Goal: Information Seeking & Learning: Learn about a topic

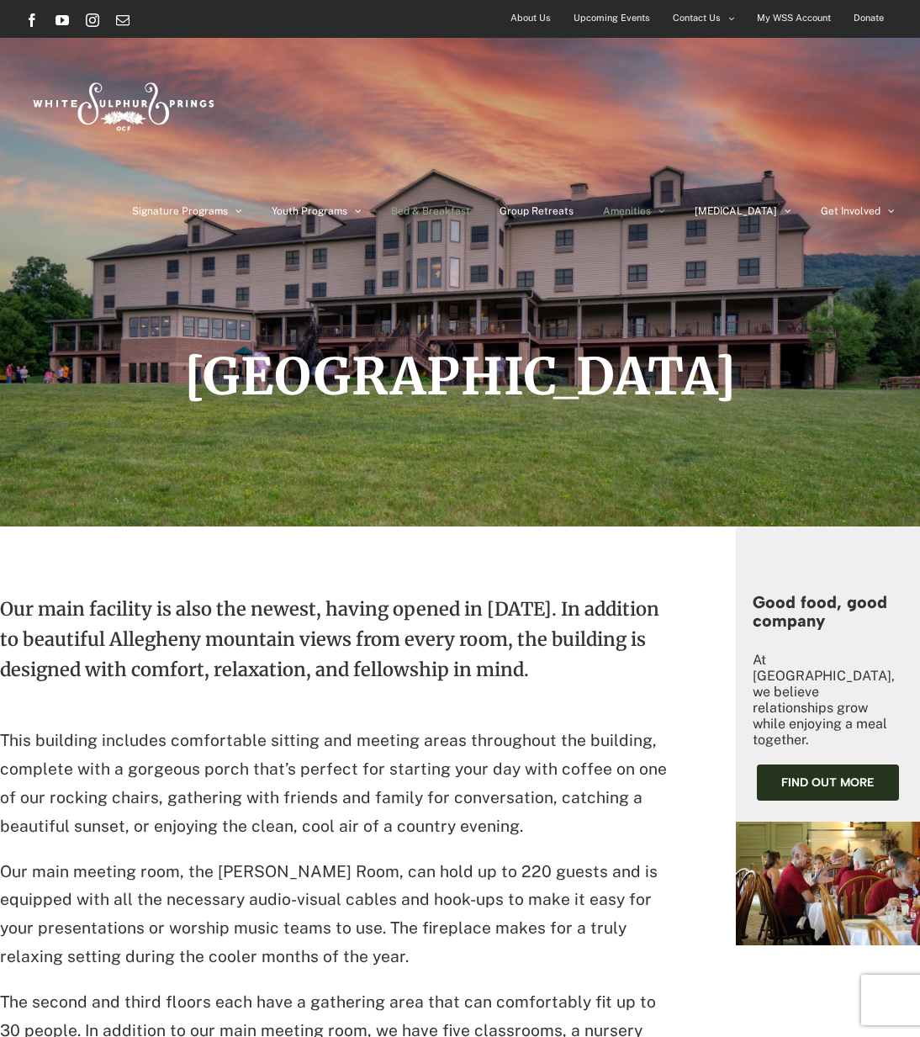
click at [470, 212] on span "Bed & Breakfast" at bounding box center [430, 211] width 79 height 10
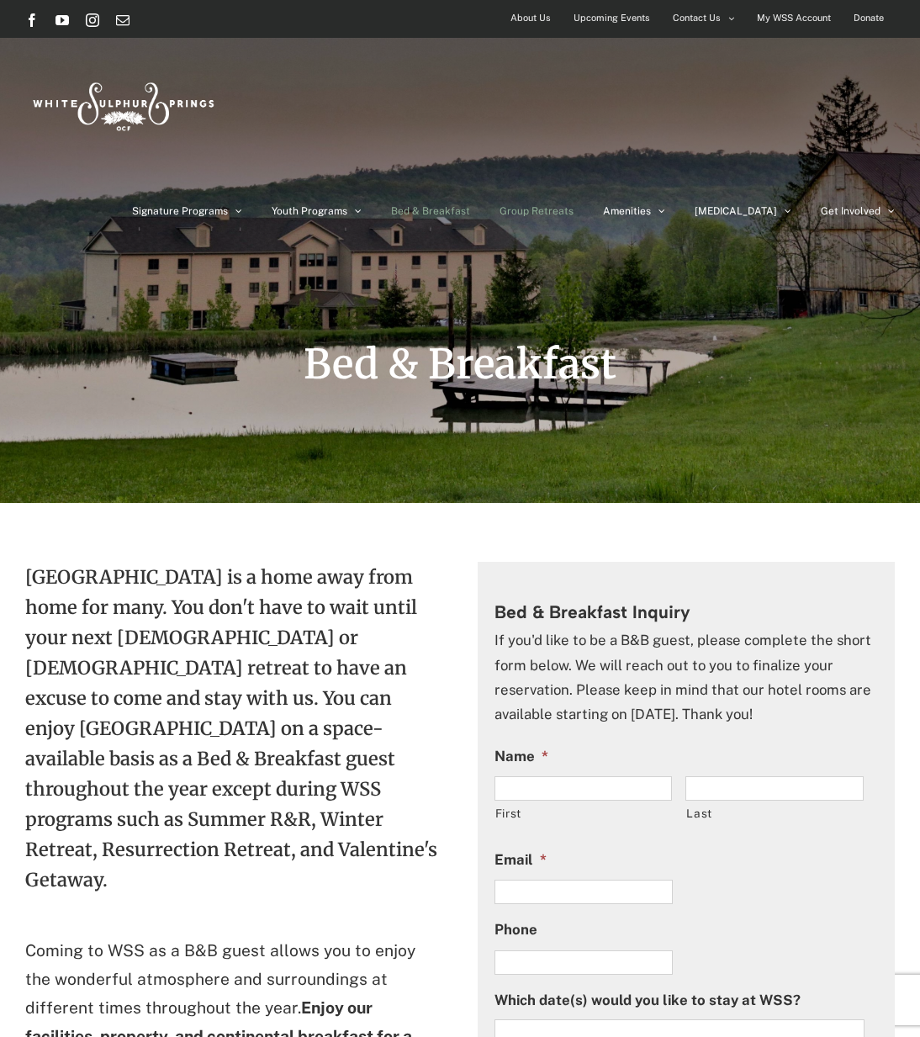
click at [574, 204] on link "Group Retreats" at bounding box center [537, 211] width 74 height 84
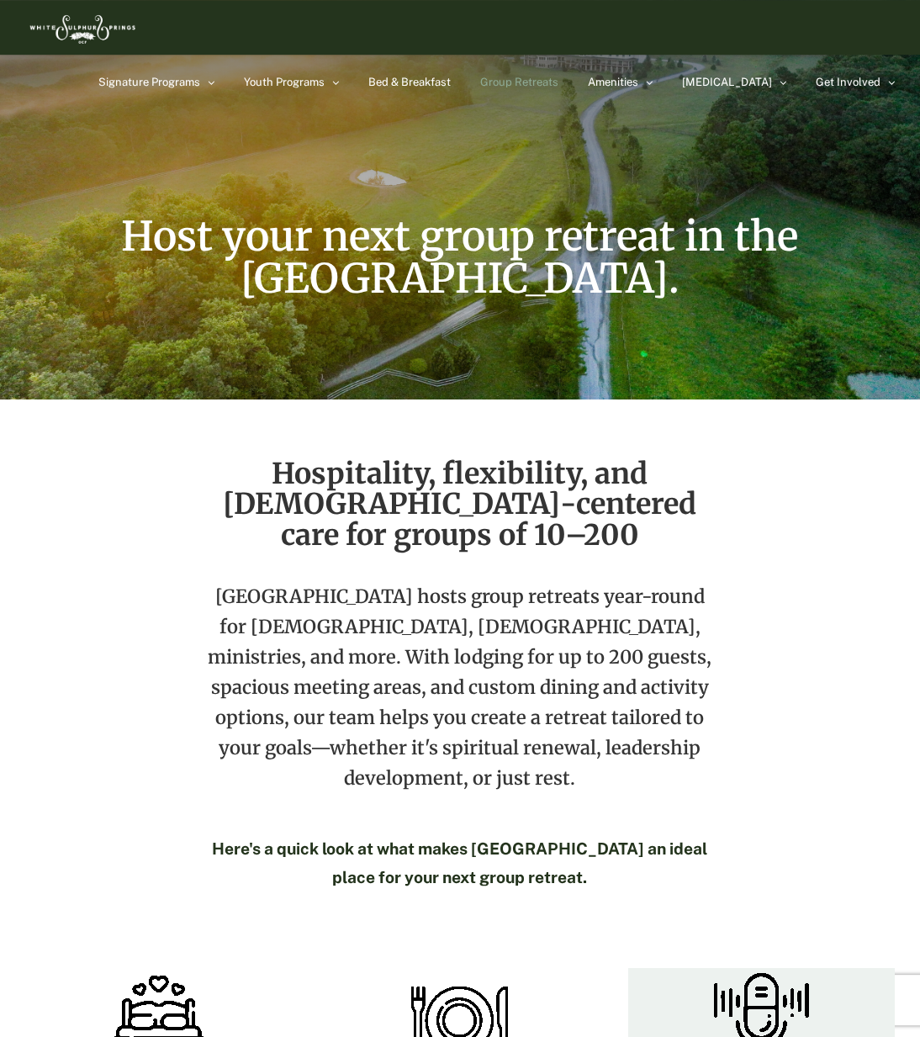
scroll to position [31, 0]
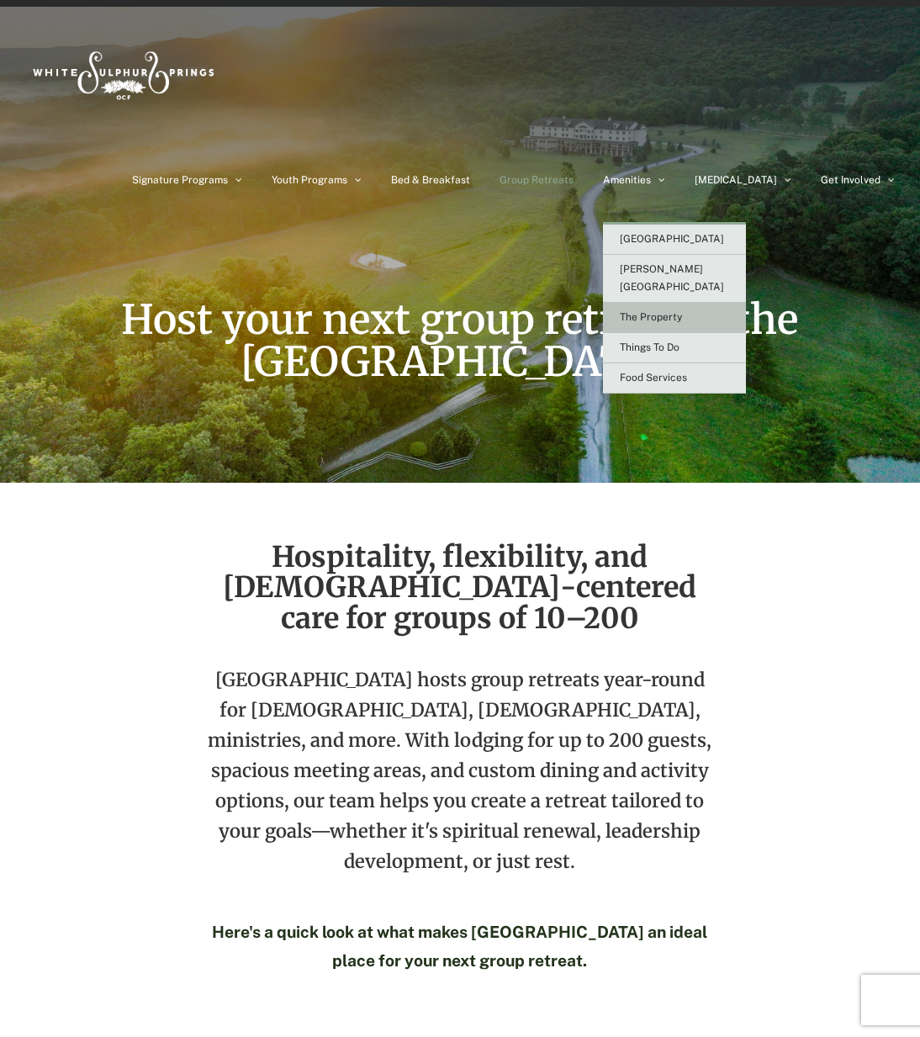
click at [682, 311] on span "The Property" at bounding box center [651, 317] width 62 height 12
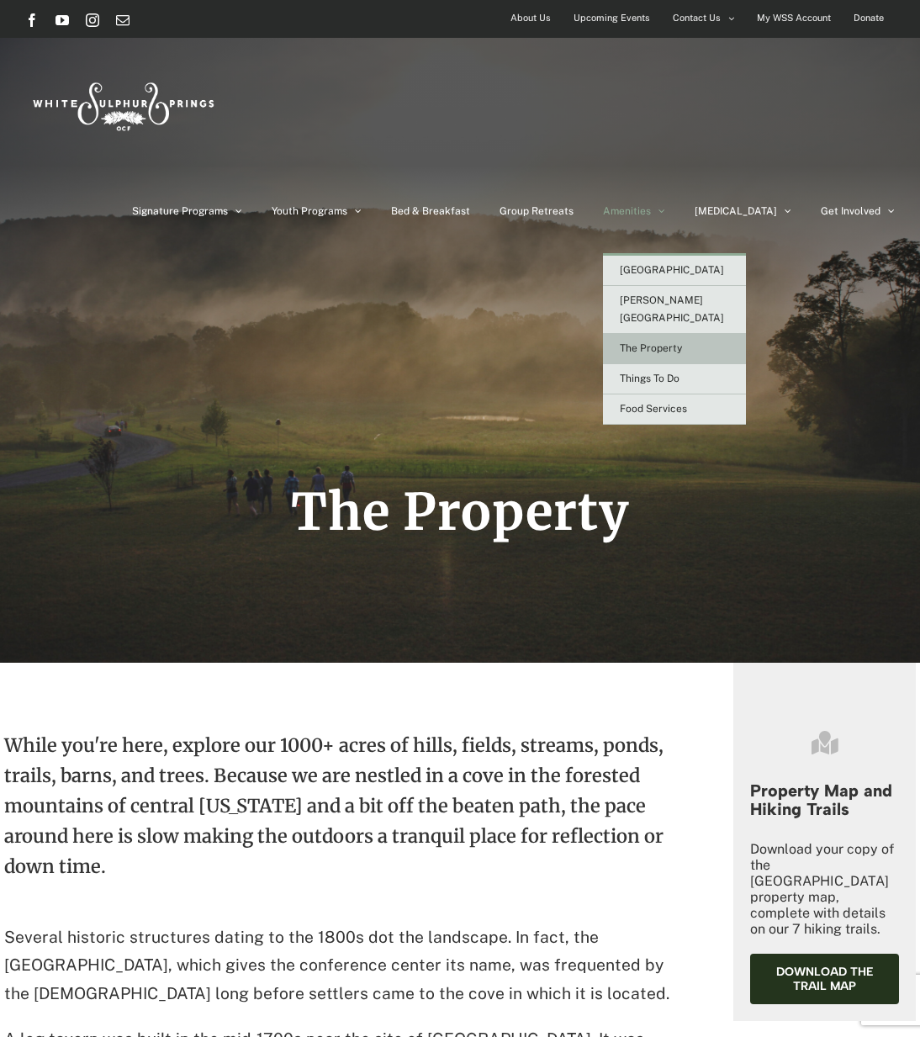
click at [708, 338] on link "The Property" at bounding box center [674, 349] width 143 height 30
click at [680, 373] on span "Things To Do" at bounding box center [650, 379] width 60 height 12
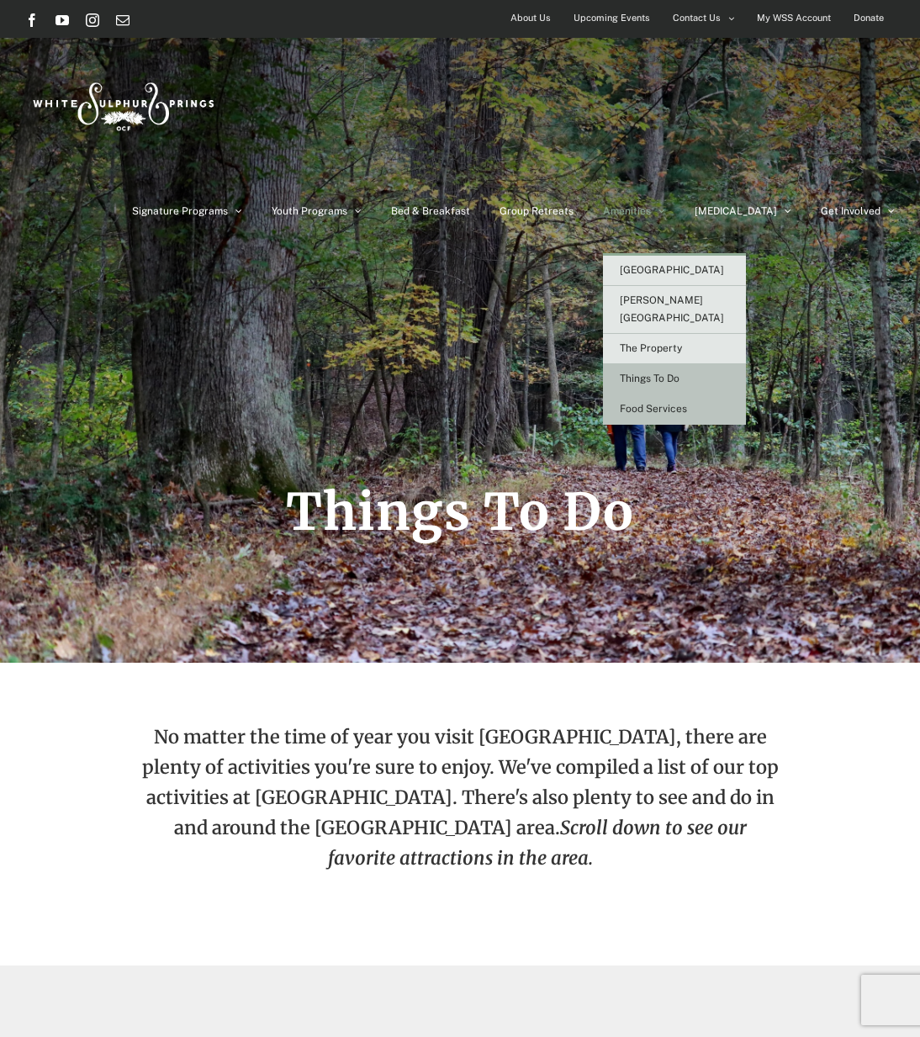
click at [687, 403] on span "Food Services" at bounding box center [653, 409] width 67 height 12
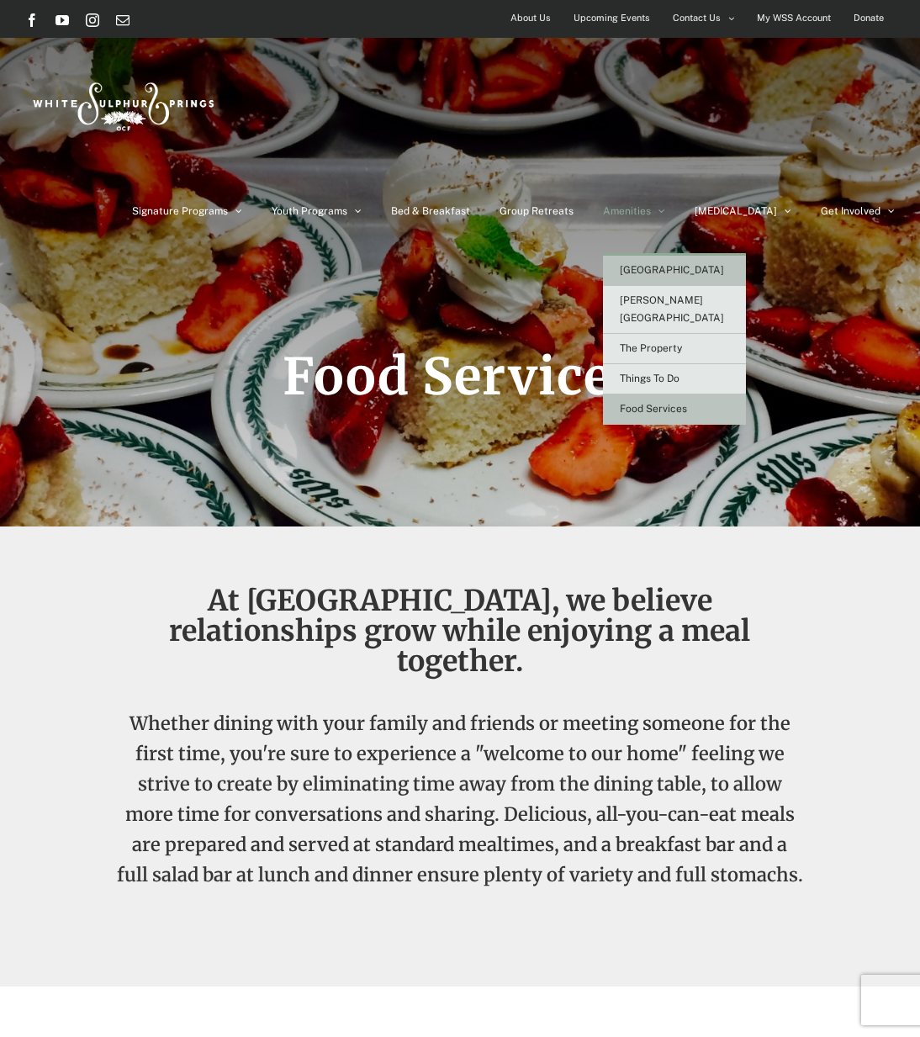
click at [715, 273] on span "[GEOGRAPHIC_DATA]" at bounding box center [672, 270] width 104 height 12
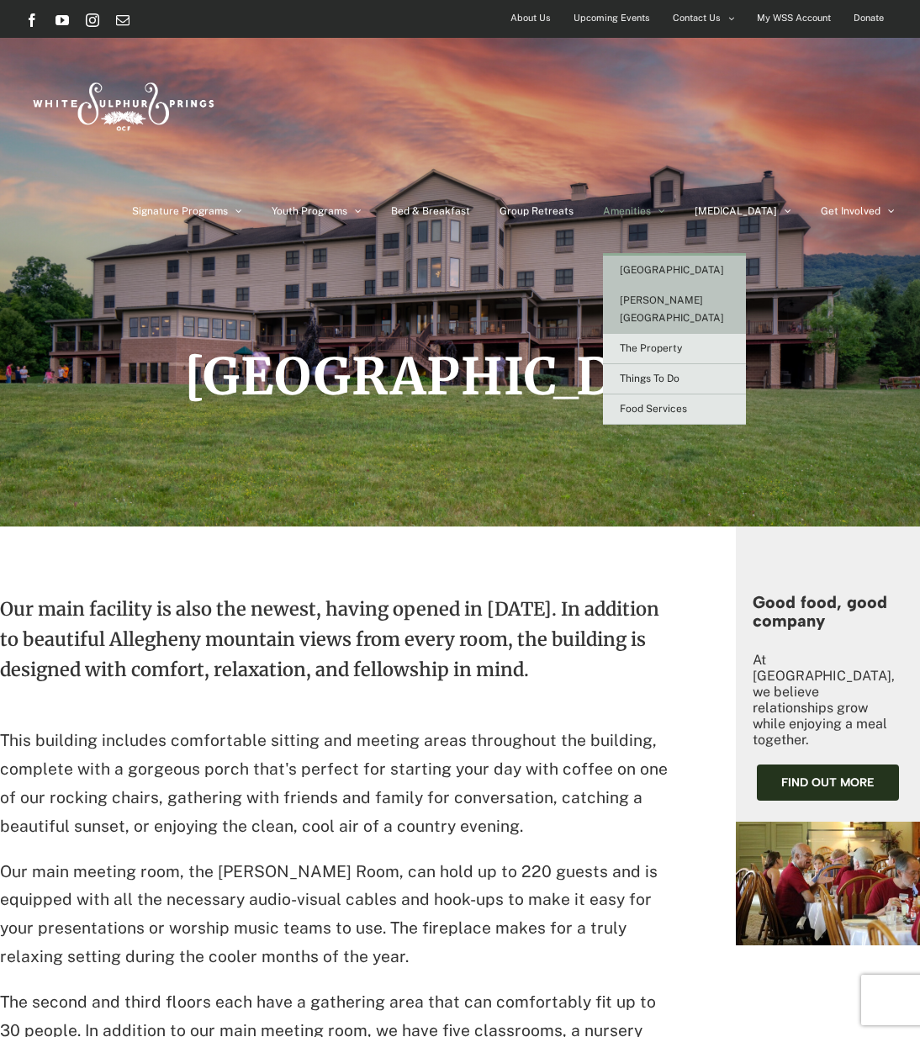
click at [704, 300] on span "[PERSON_NAME][GEOGRAPHIC_DATA]" at bounding box center [672, 308] width 104 height 29
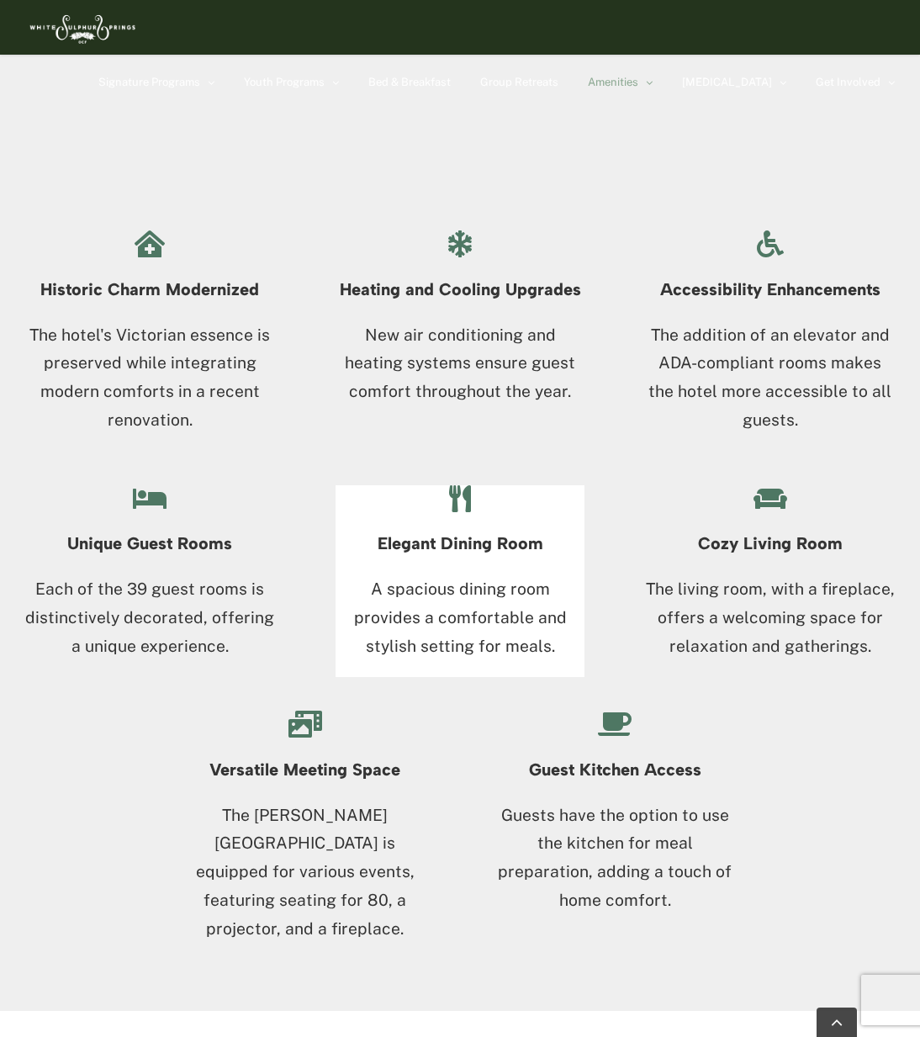
scroll to position [1602, 0]
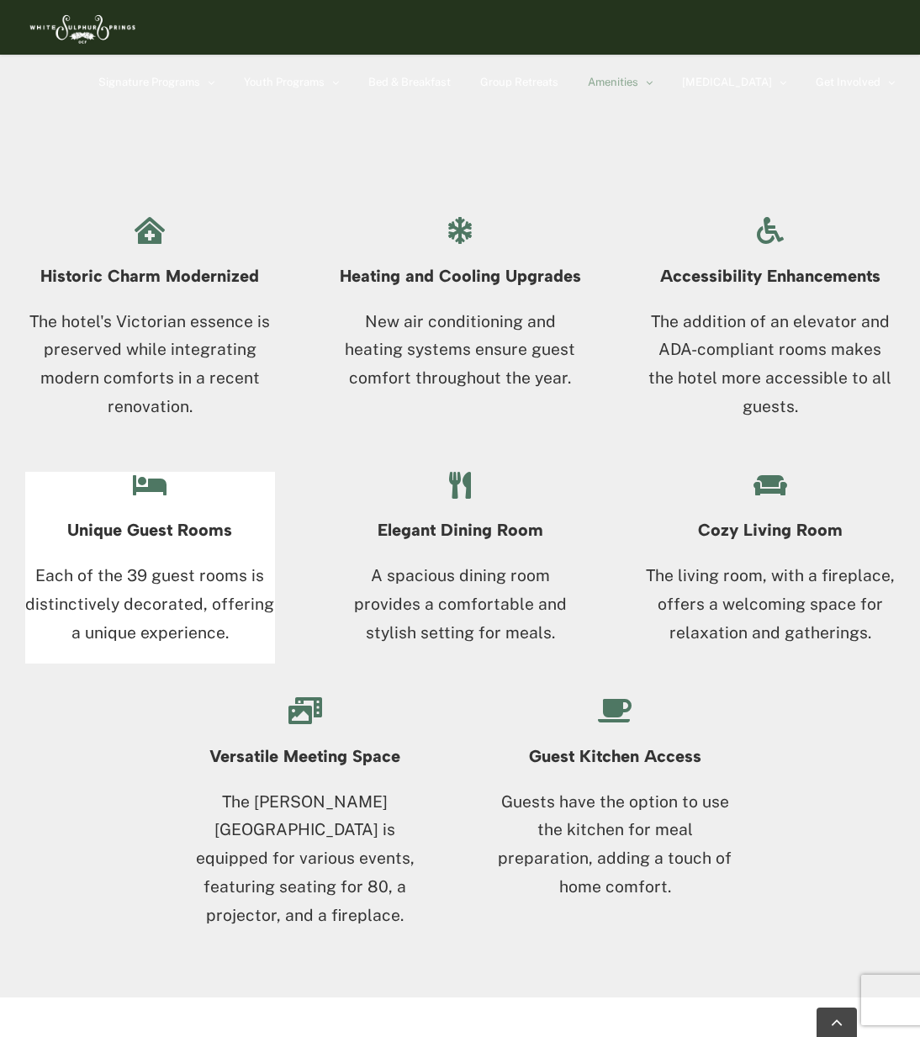
click at [189, 521] on h4 "Unique Guest Rooms" at bounding box center [150, 530] width 250 height 19
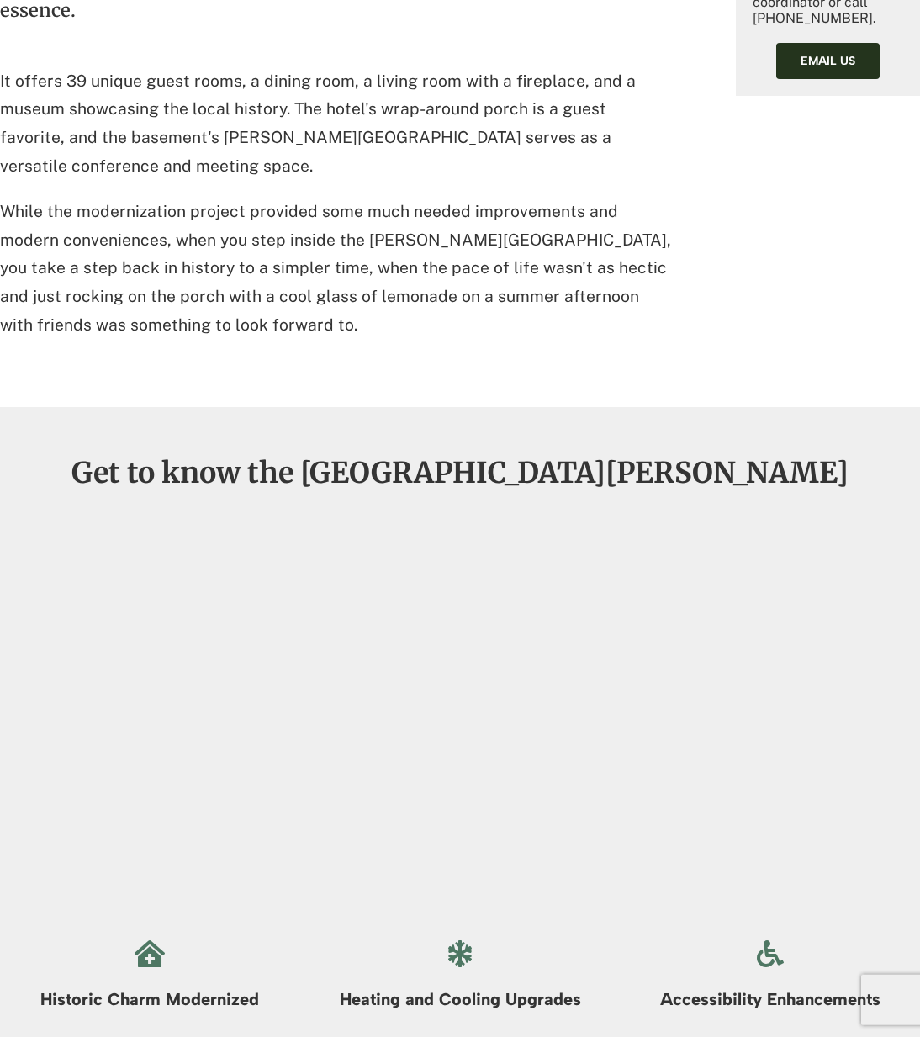
scroll to position [0, 0]
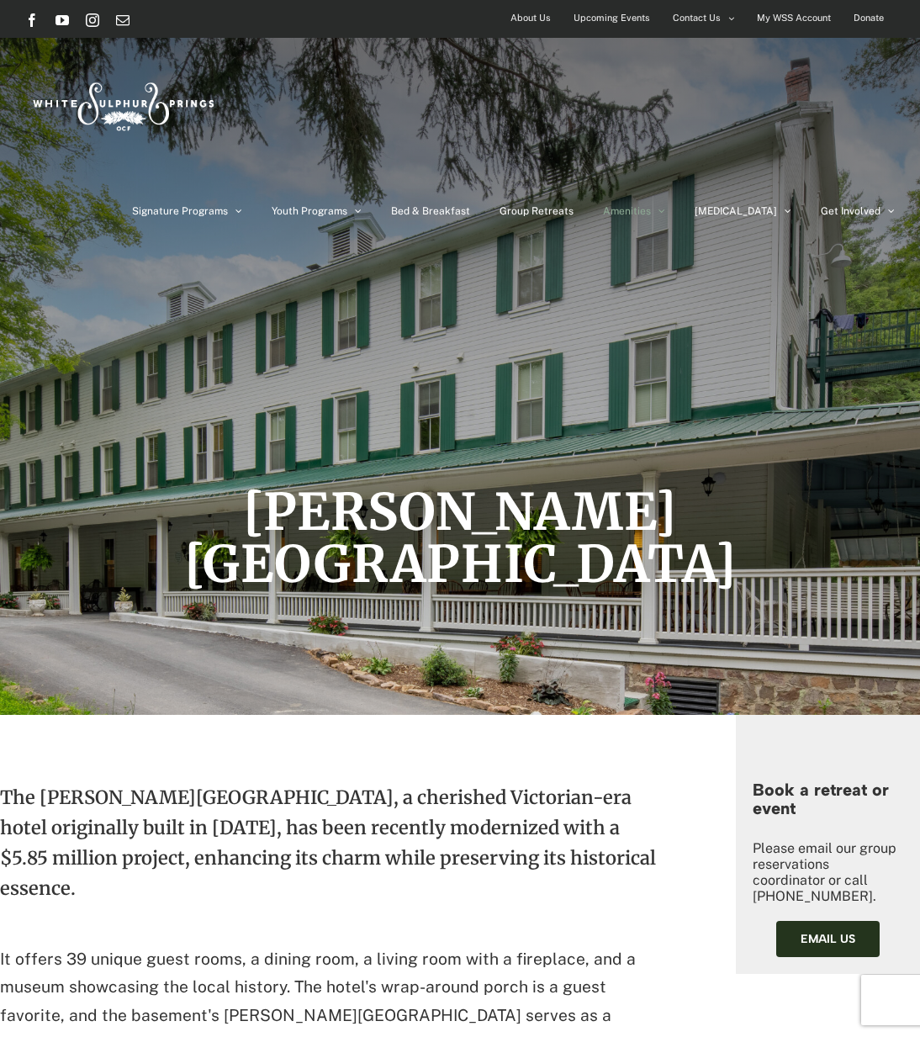
click at [433, 326] on div "[PERSON_NAME][GEOGRAPHIC_DATA]" at bounding box center [460, 357] width 870 height 715
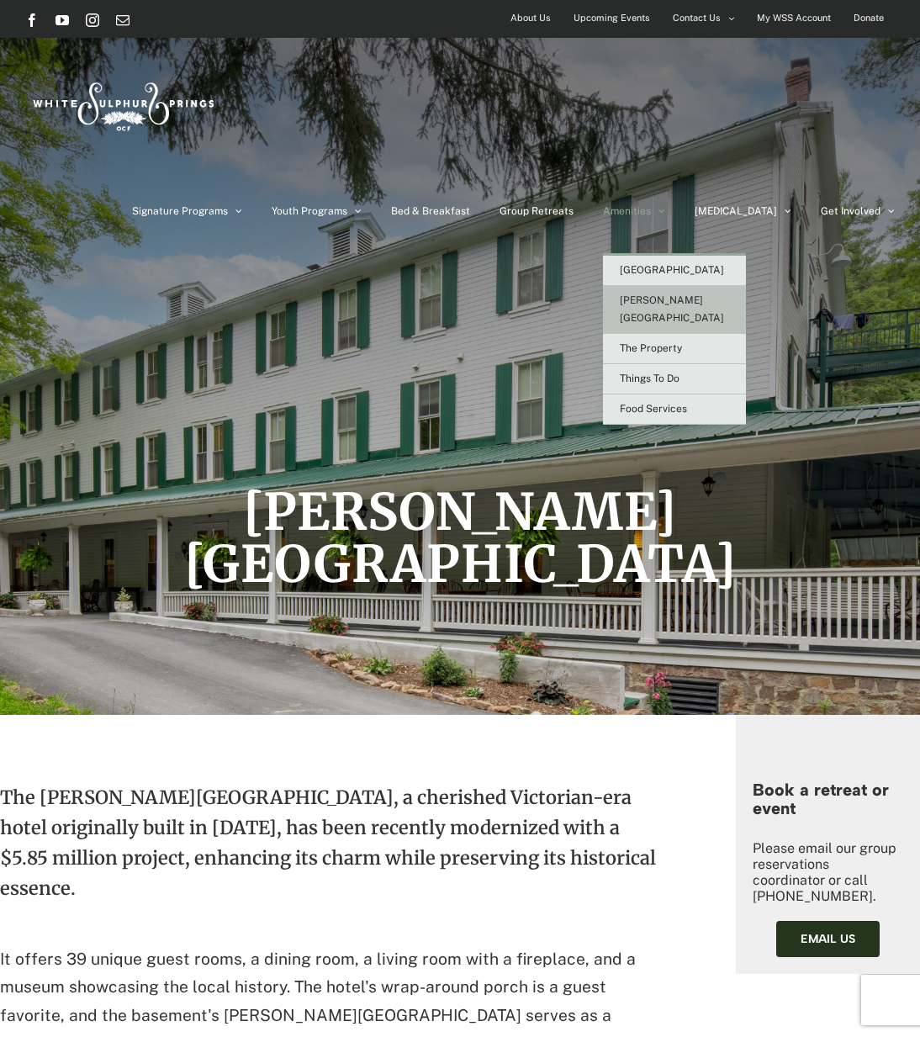
click at [691, 298] on span "[PERSON_NAME][GEOGRAPHIC_DATA]" at bounding box center [672, 308] width 104 height 29
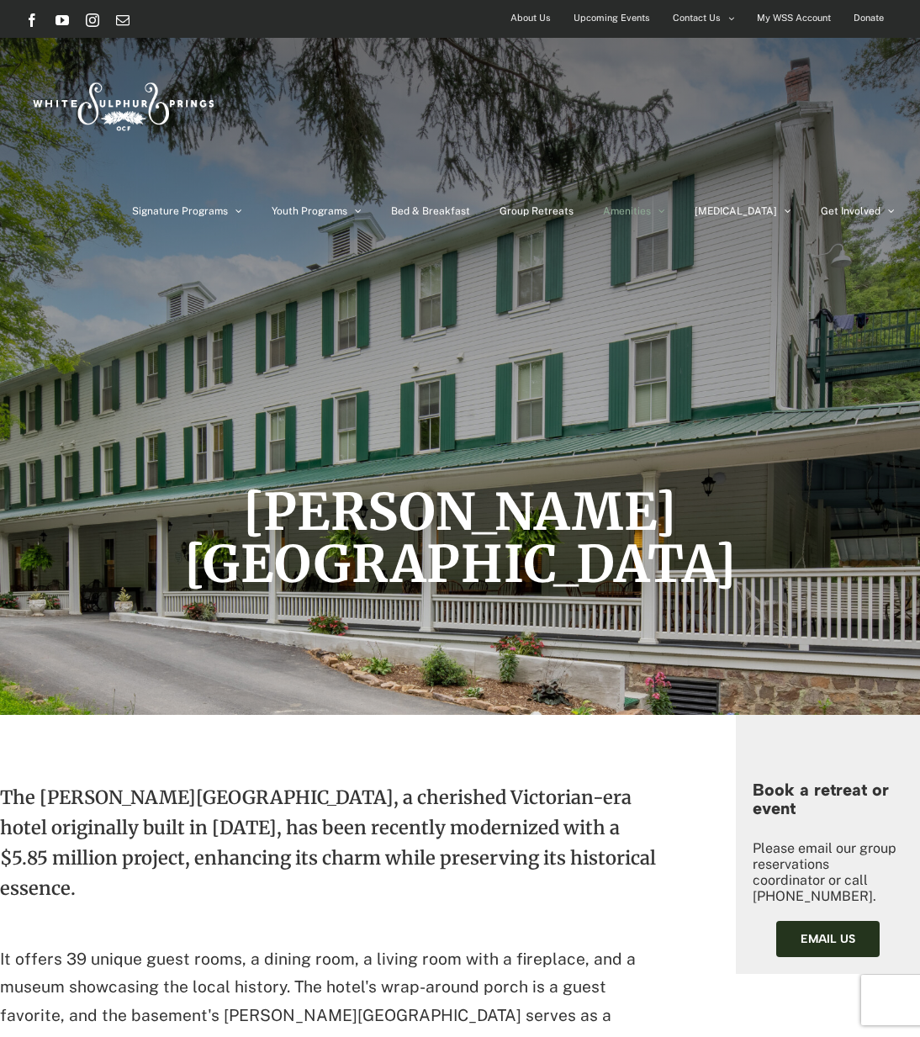
click at [595, 380] on div "[PERSON_NAME][GEOGRAPHIC_DATA]" at bounding box center [460, 357] width 870 height 715
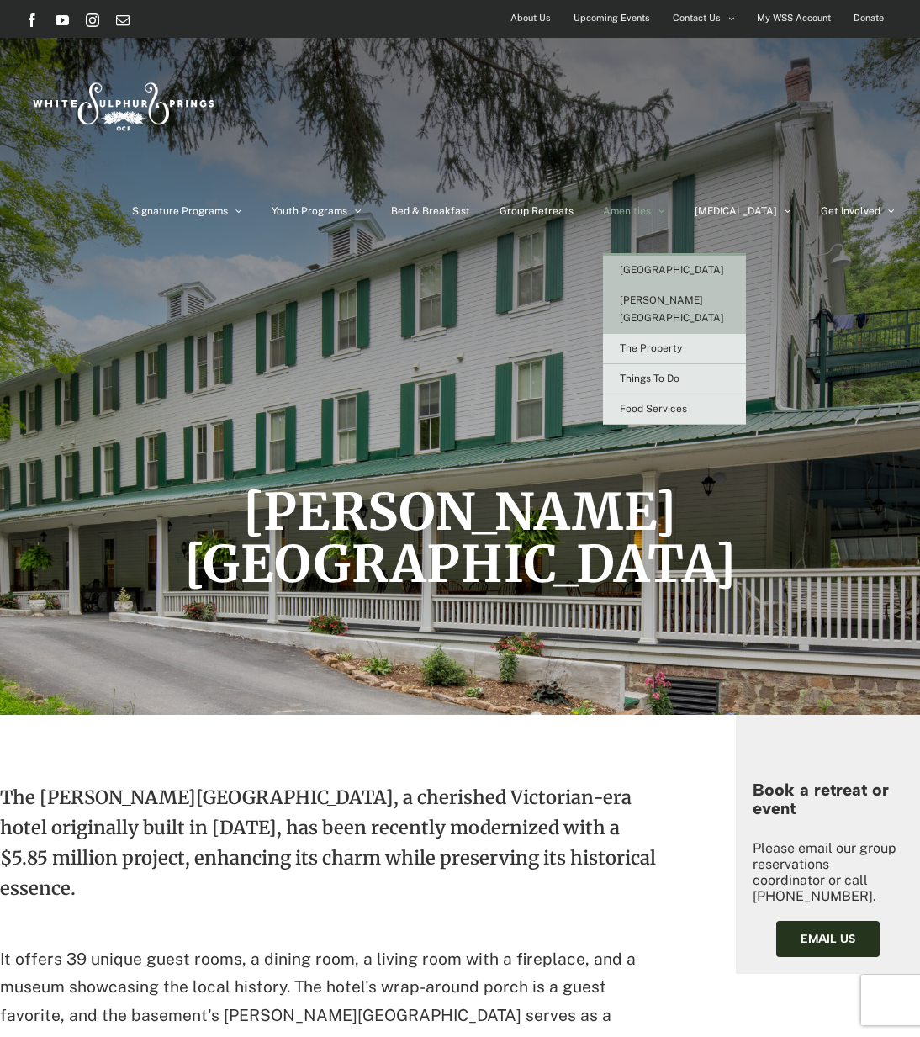
click at [719, 269] on span "[GEOGRAPHIC_DATA]" at bounding box center [672, 270] width 104 height 12
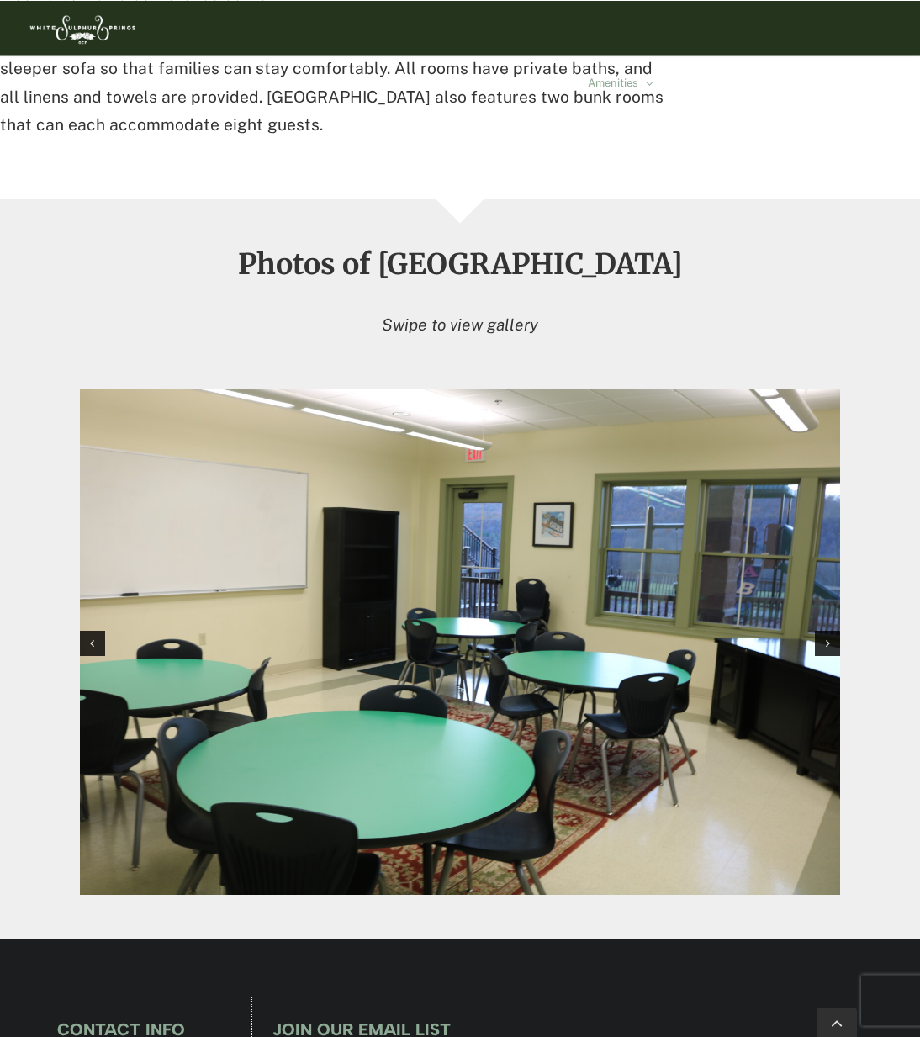
scroll to position [1454, 0]
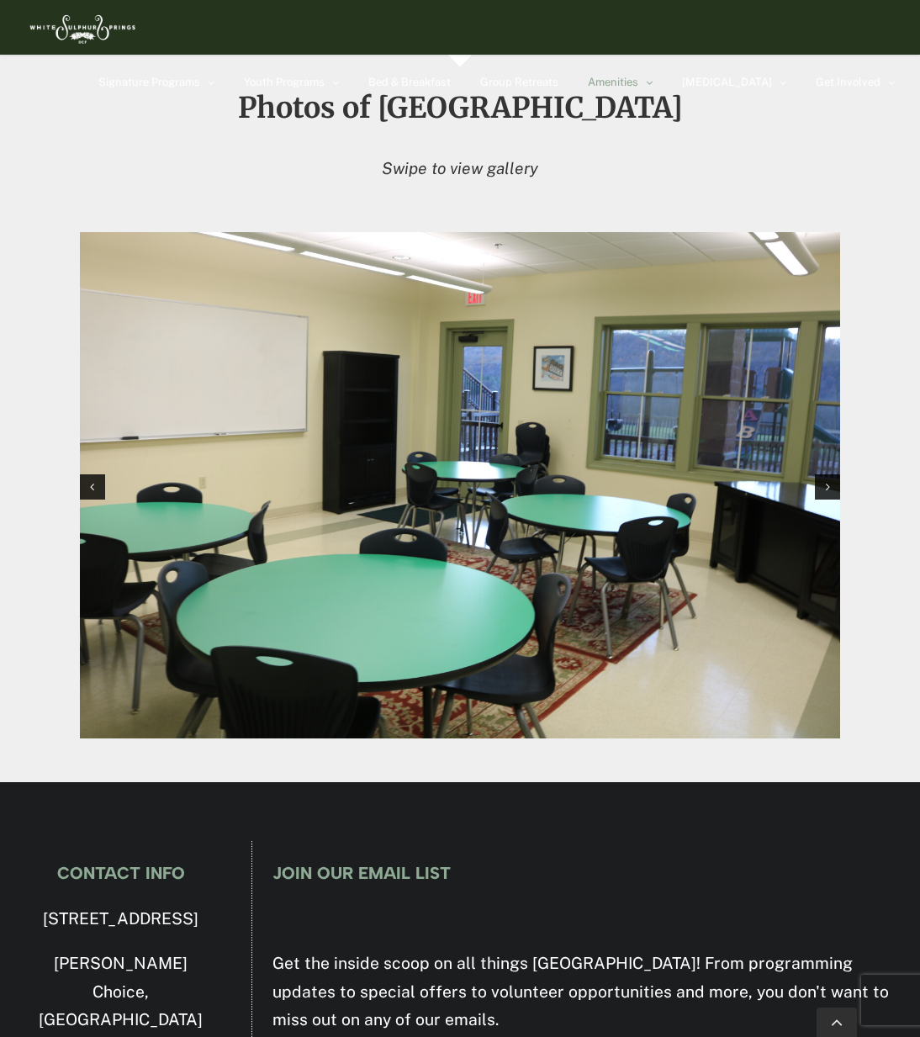
click at [472, 541] on img "1 / 12" at bounding box center [460, 485] width 761 height 507
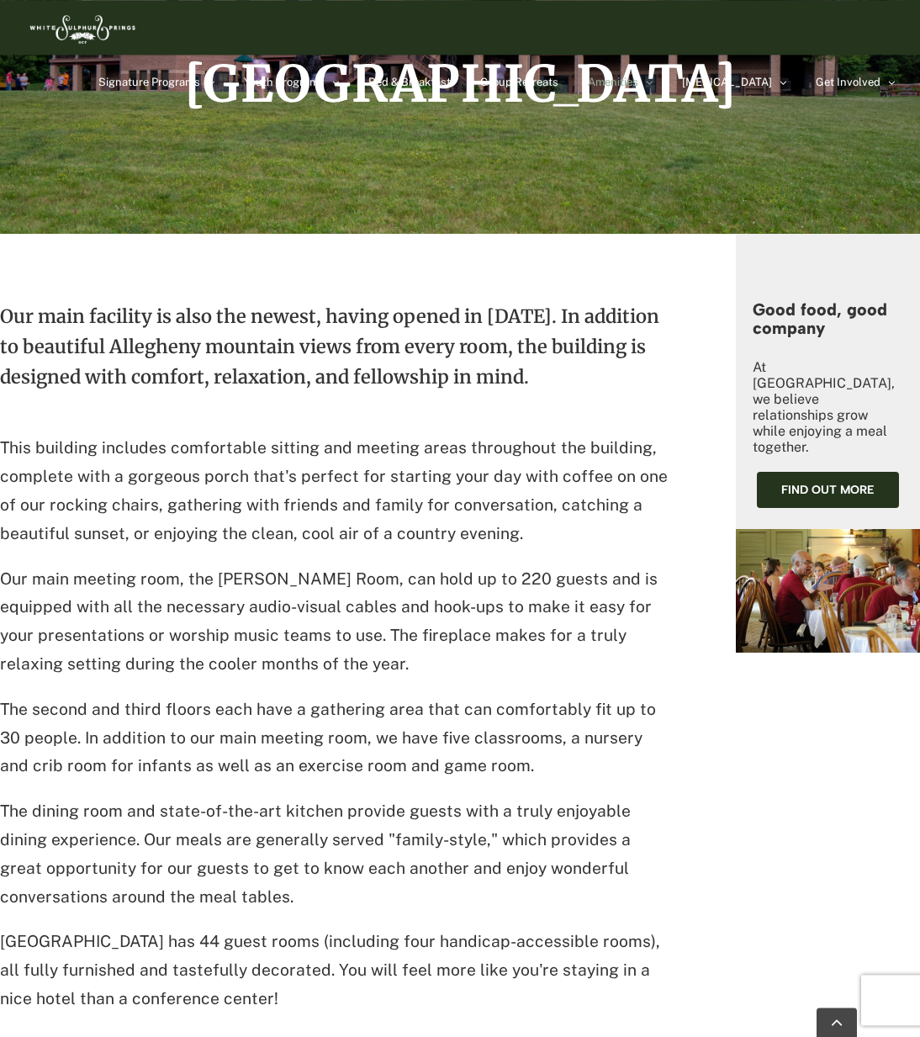
scroll to position [0, 0]
